Goal: Task Accomplishment & Management: Complete application form

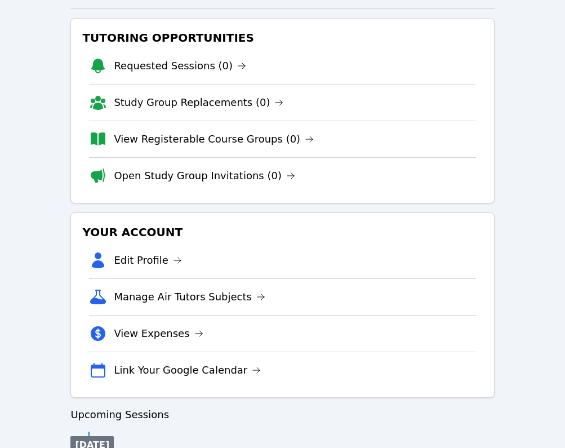
scroll to position [161, 0]
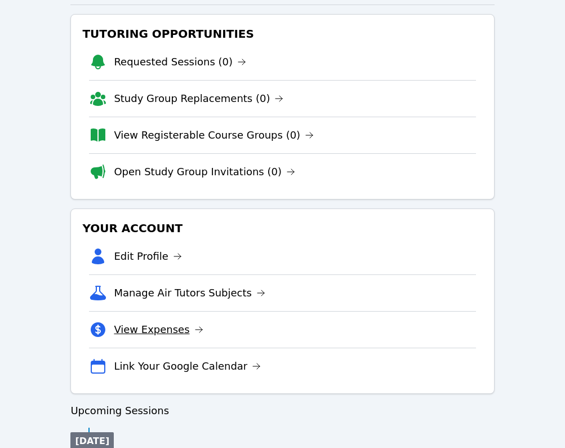
click at [142, 327] on link "View Expenses" at bounding box center [158, 330] width 89 height 16
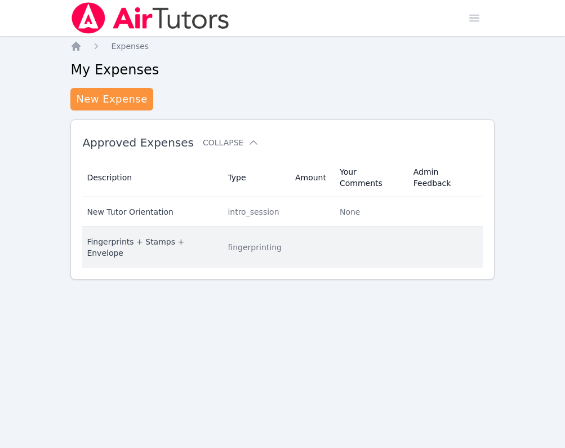
click at [121, 236] on div "Fingerprints + Stamps + Envelope" at bounding box center [150, 247] width 127 height 23
click at [132, 236] on div "Fingerprints + Stamps + Envelope" at bounding box center [150, 247] width 127 height 23
click at [195, 236] on div "Fingerprints + Stamps + Envelope" at bounding box center [150, 247] width 127 height 23
click at [135, 236] on div "Fingerprints + Stamps + Envelope" at bounding box center [150, 247] width 127 height 23
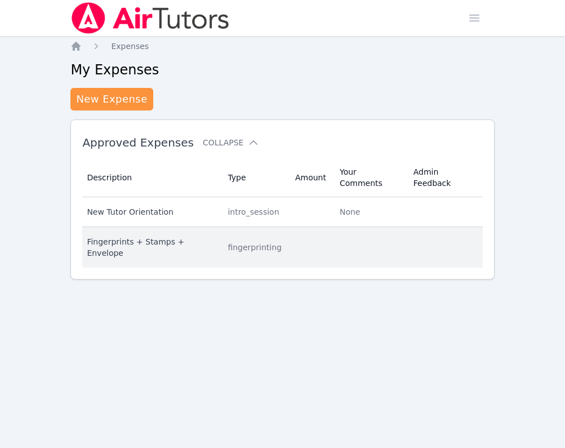
click at [86, 227] on td "Description Fingerprints + Stamps + Envelope" at bounding box center [151, 247] width 139 height 41
copy div "Fingerprints + Stamps + Envelope"
drag, startPoint x: 87, startPoint y: 229, endPoint x: 215, endPoint y: 234, distance: 128.5
click at [214, 236] on div "Fingerprints + Stamps + Envelope" at bounding box center [150, 247] width 127 height 23
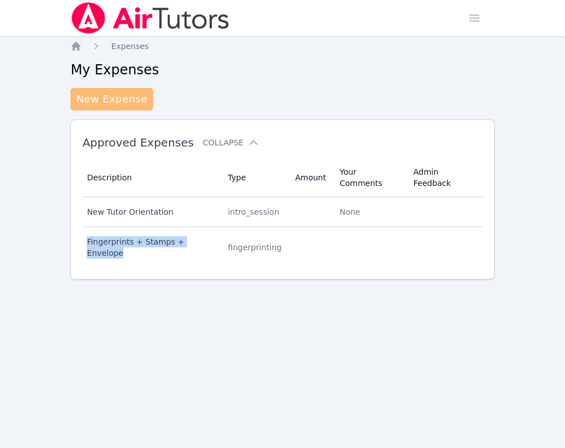
click at [135, 101] on link "New Expense" at bounding box center [111, 99] width 82 height 23
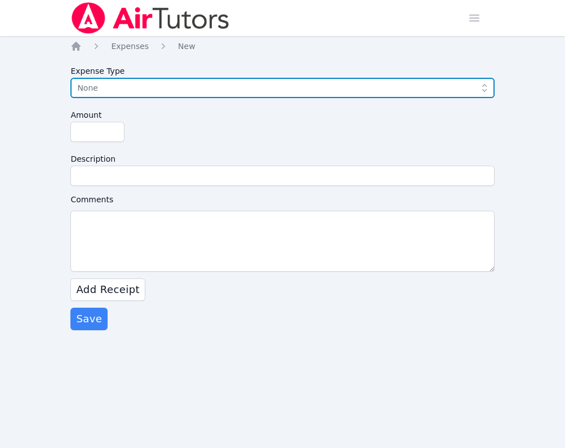
click at [132, 90] on span "None" at bounding box center [274, 88] width 394 height 14
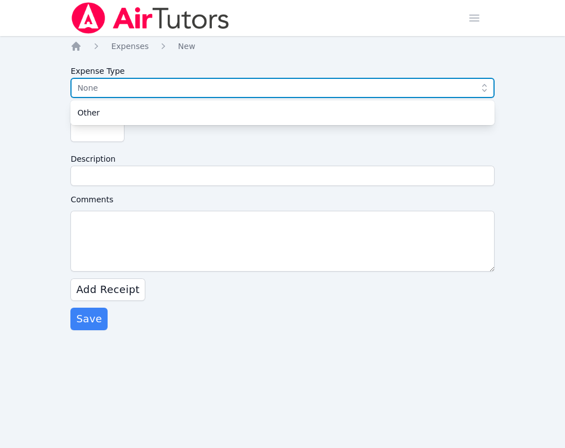
click at [121, 89] on span "None" at bounding box center [274, 88] width 394 height 14
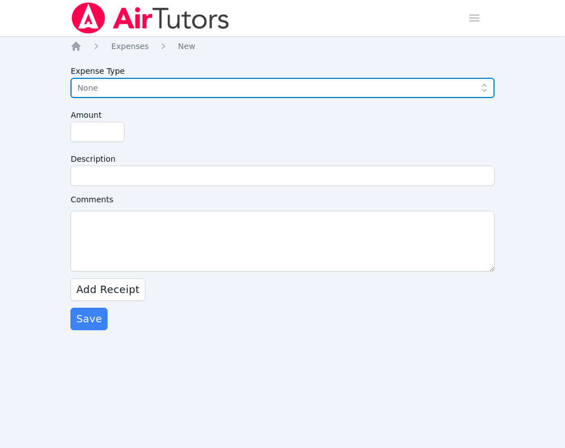
click at [125, 92] on span "None" at bounding box center [274, 88] width 394 height 14
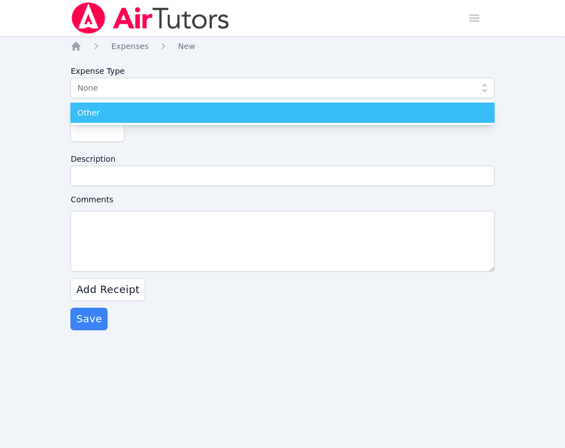
click at [122, 116] on div "Other" at bounding box center [282, 112] width 410 height 11
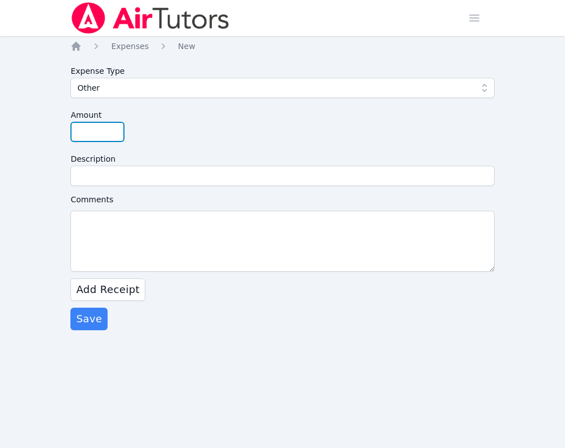
click at [97, 131] on input "Amount" at bounding box center [97, 132] width 54 height 20
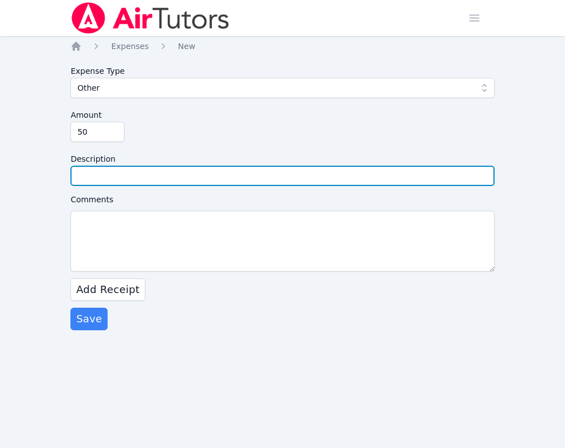
click at [124, 181] on input "Description" at bounding box center [281, 176] width 423 height 20
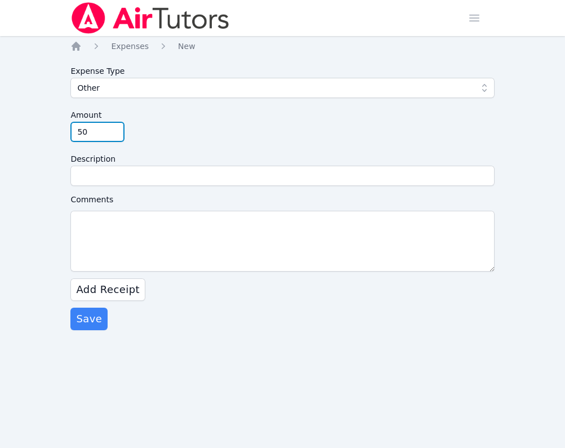
drag, startPoint x: 92, startPoint y: 130, endPoint x: 58, endPoint y: 130, distance: 34.4
click at [59, 130] on div "Home Sessions Study Groups Students Messages Open user menu [PERSON_NAME] Open …" at bounding box center [282, 224] width 565 height 448
type input "65.60"
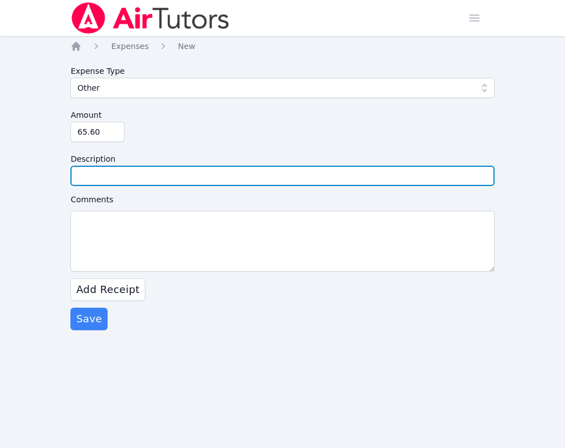
click at [92, 176] on input "Description" at bounding box center [281, 176] width 423 height 20
paste input "Fingerprints + Stamps + Envelope"
type input "Fingerprints + Stamps + Envelope"
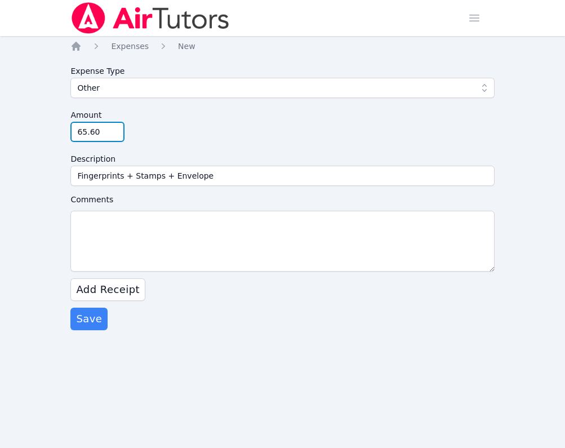
click at [88, 133] on input "65.60" at bounding box center [97, 132] width 54 height 20
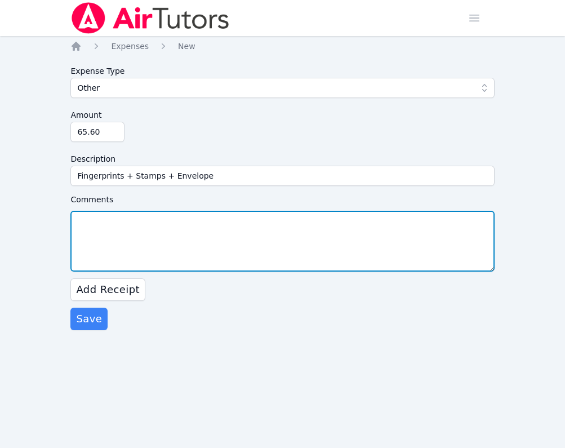
click at [100, 255] on textarea "Comments" at bounding box center [281, 241] width 423 height 61
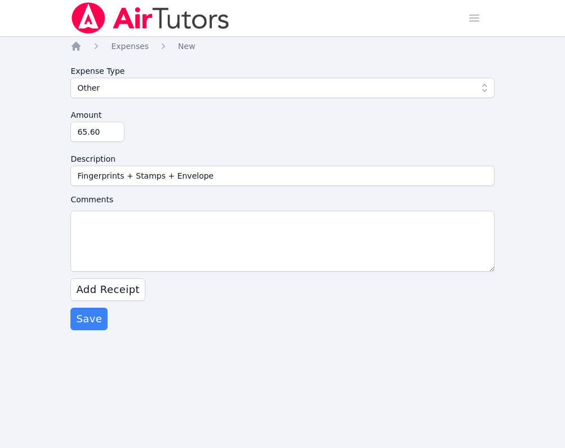
drag, startPoint x: 109, startPoint y: 286, endPoint x: 109, endPoint y: 252, distance: 33.8
click at [109, 252] on form "Expense Type Other Amount 65.60 Description Fingerprints + Stamps + Envelope Co…" at bounding box center [281, 195] width 423 height 269
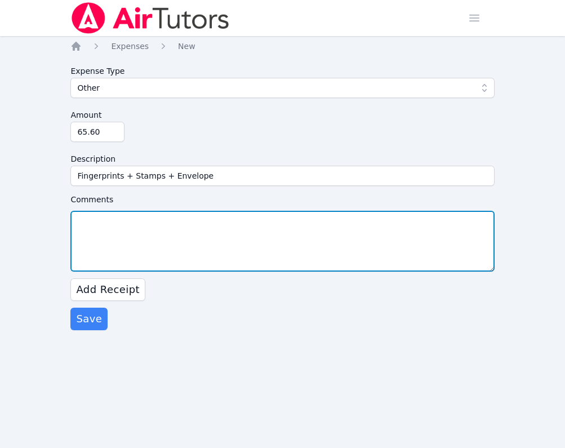
click at [109, 244] on textarea "Comments" at bounding box center [281, 241] width 423 height 61
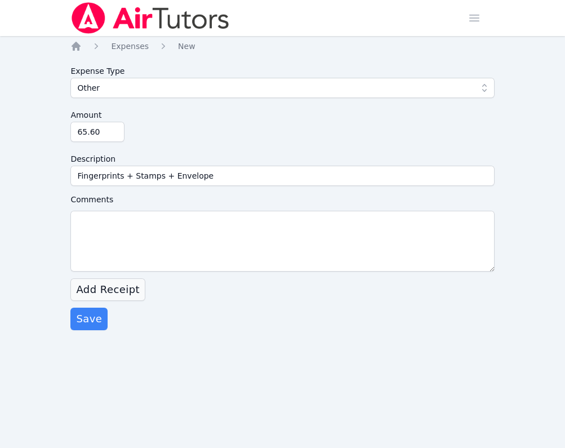
click at [104, 297] on button "Add Receipt" at bounding box center [107, 289] width 75 height 23
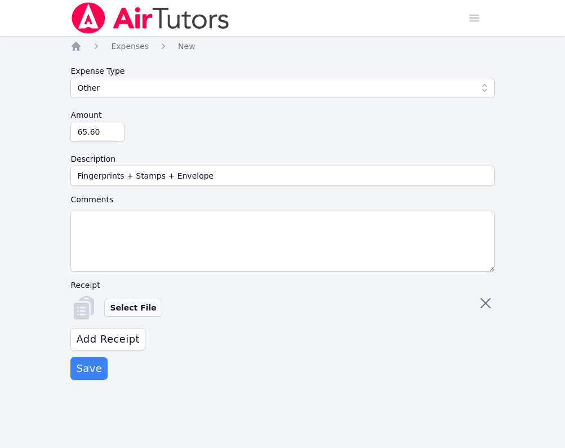
click at [136, 304] on label "Select File" at bounding box center [132, 307] width 57 height 18
click at [0, 0] on input "Select File" at bounding box center [0, 0] width 0 height 0
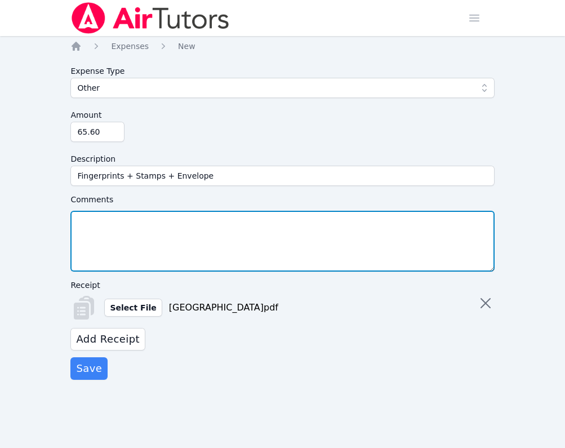
click at [447, 238] on textarea "Comments" at bounding box center [281, 241] width 423 height 61
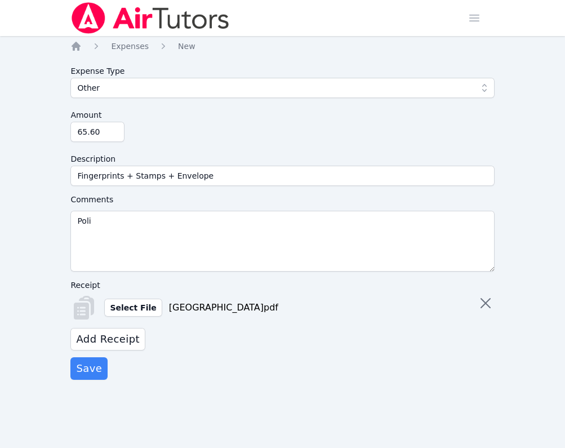
click at [330, 203] on label "Comments" at bounding box center [281, 200] width 423 height 14
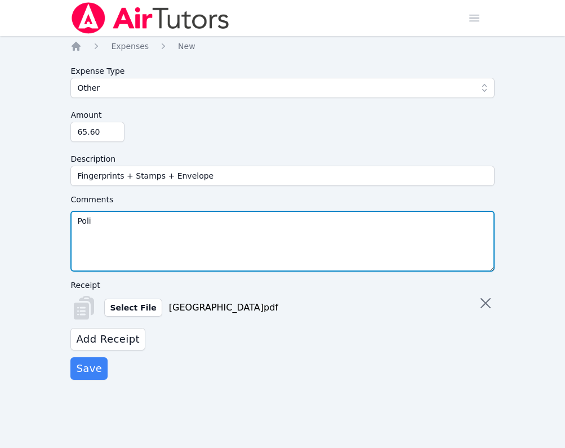
click at [330, 211] on textarea "Poli" at bounding box center [281, 241] width 423 height 61
type textarea "P"
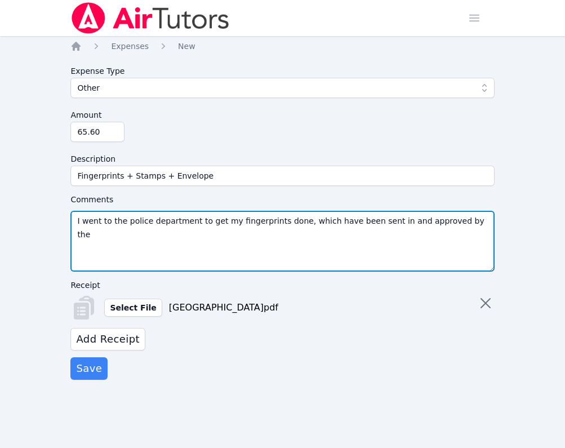
paste textarea "Santa [PERSON_NAME] USD program"
type textarea "I went to the police department to get my fingerprints done, which have been se…"
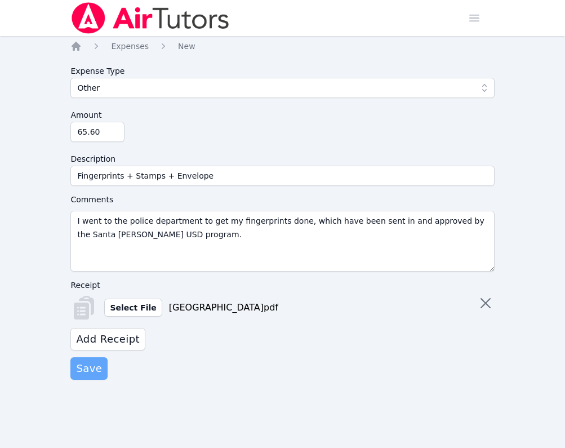
click at [91, 365] on span "Save" at bounding box center [89, 368] width 26 height 16
